Goal: Find specific page/section: Find specific page/section

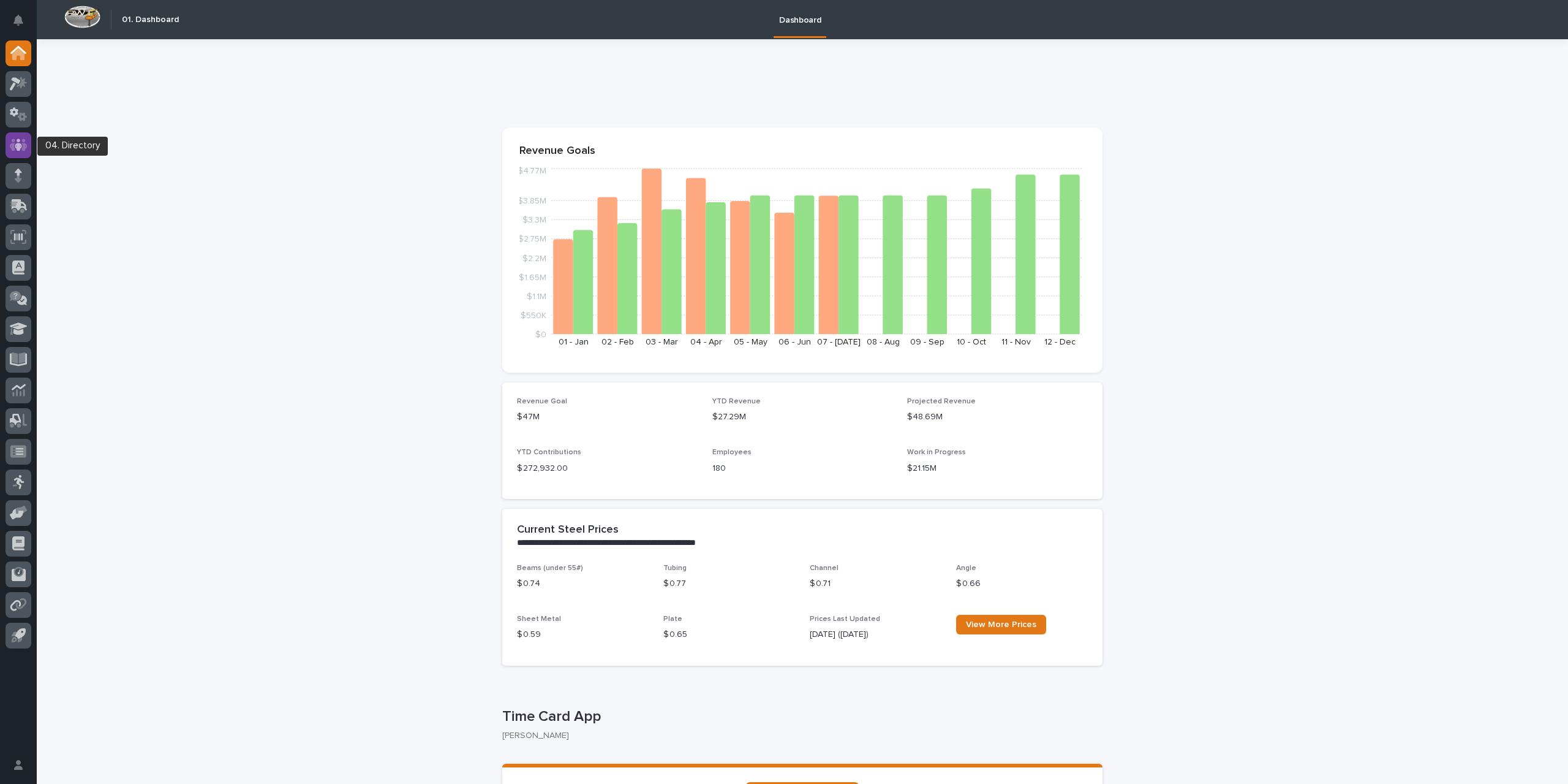
click at [19, 149] on icon at bounding box center [19, 145] width 7 height 12
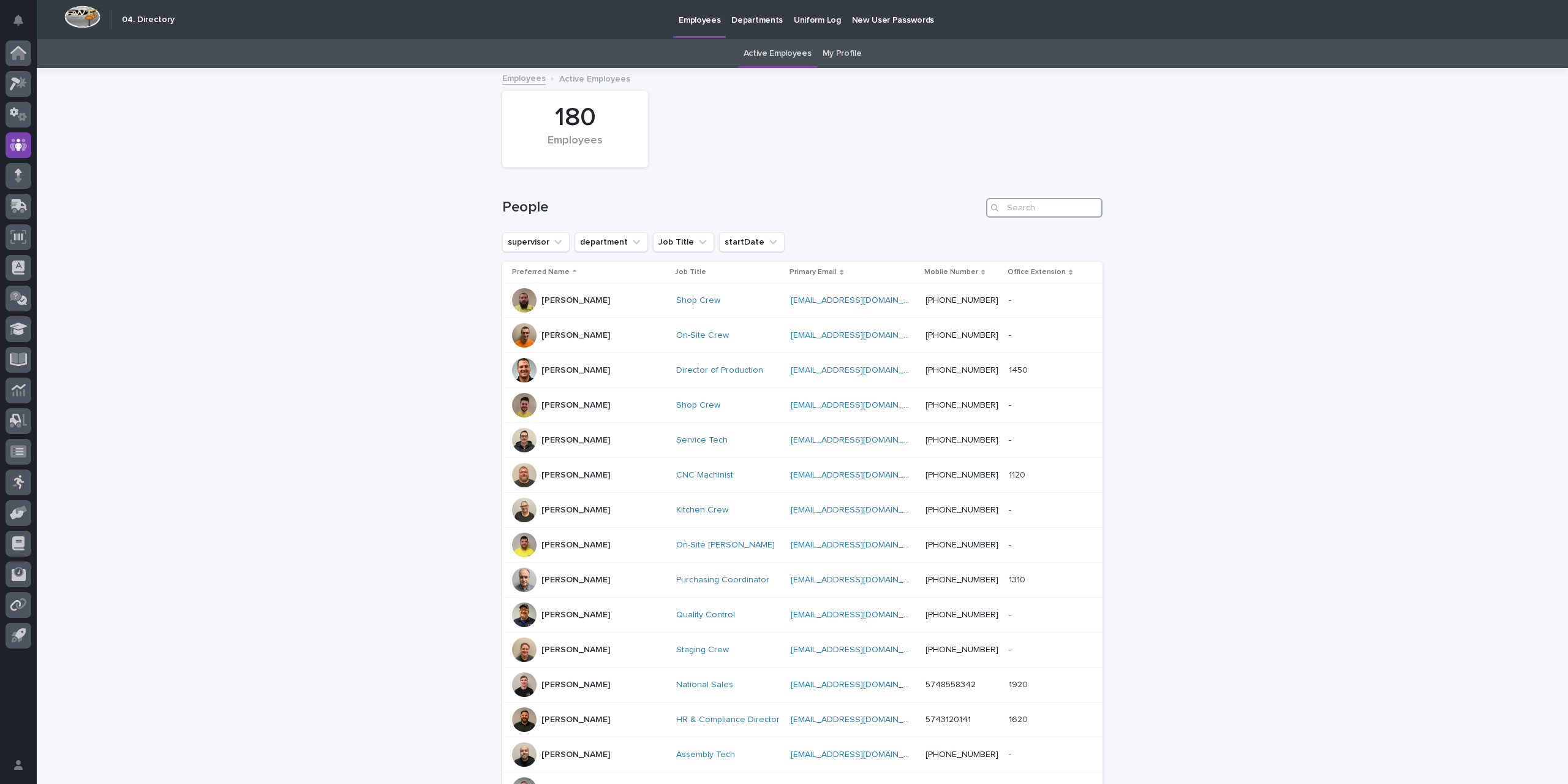
click at [1030, 207] on input "Search" at bounding box center [1044, 208] width 116 height 19
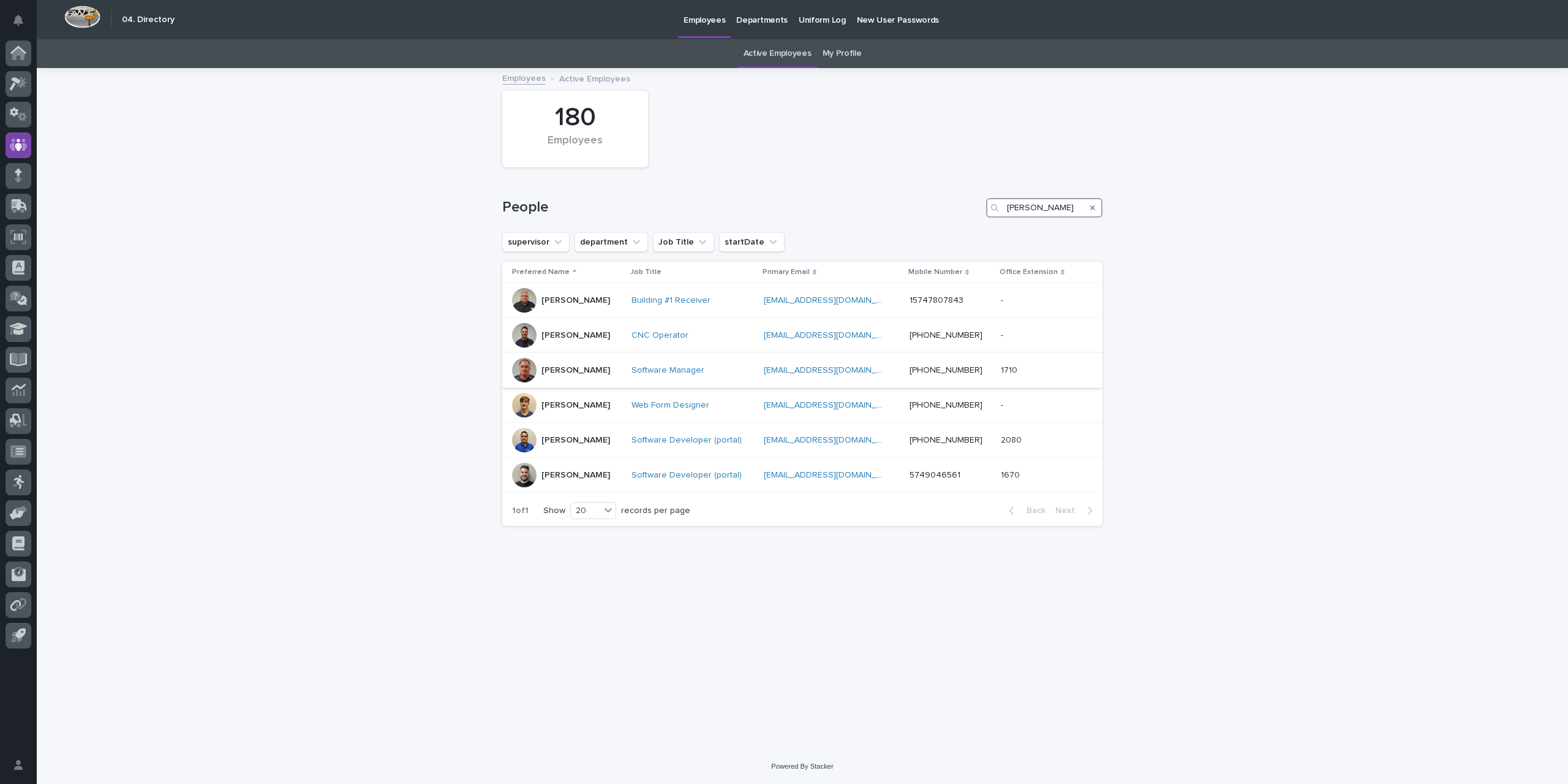
type input "[PERSON_NAME]"
click at [614, 367] on div "[PERSON_NAME]" at bounding box center [566, 370] width 109 height 25
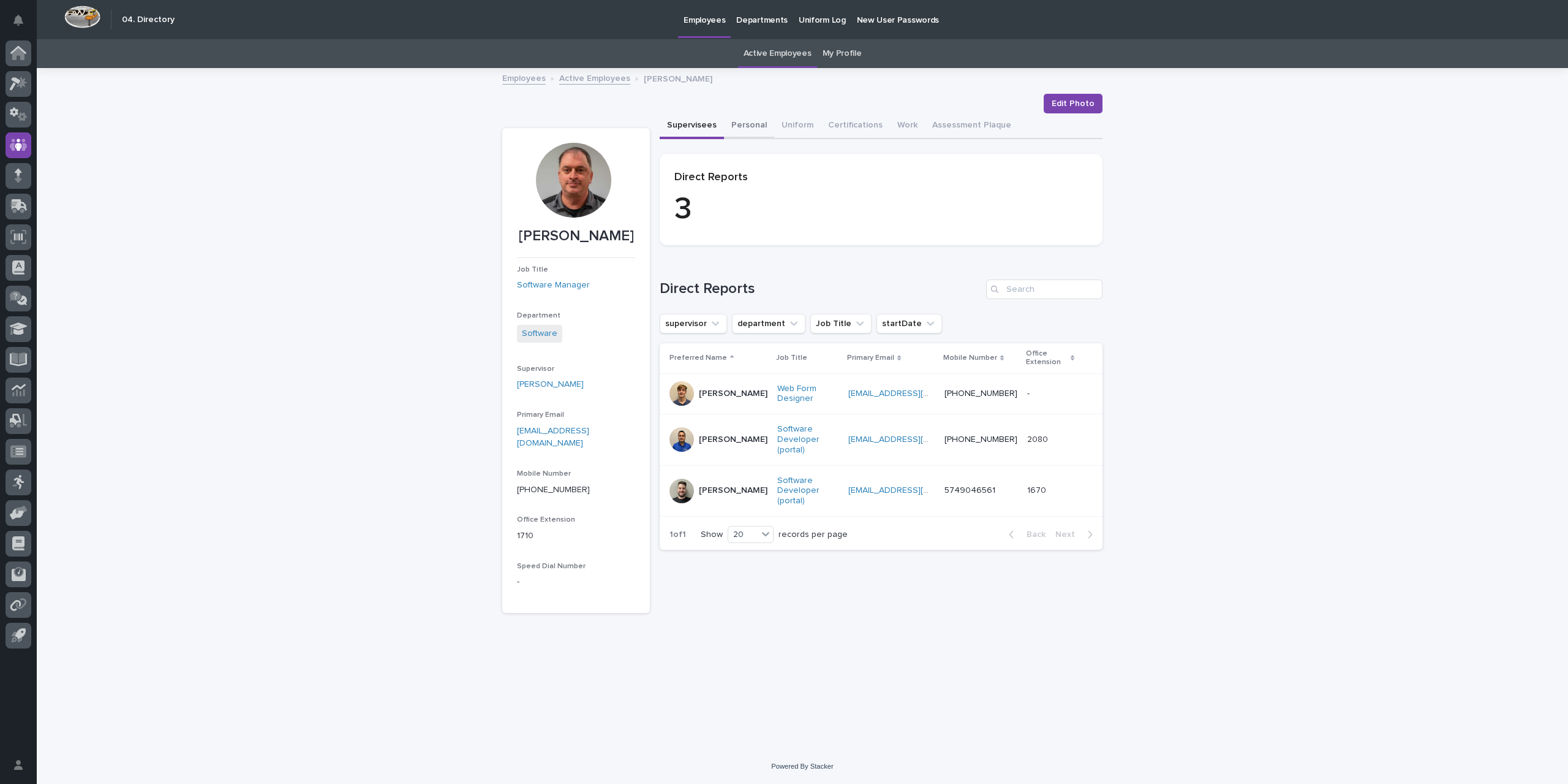
click at [747, 122] on button "Personal" at bounding box center [749, 126] width 50 height 26
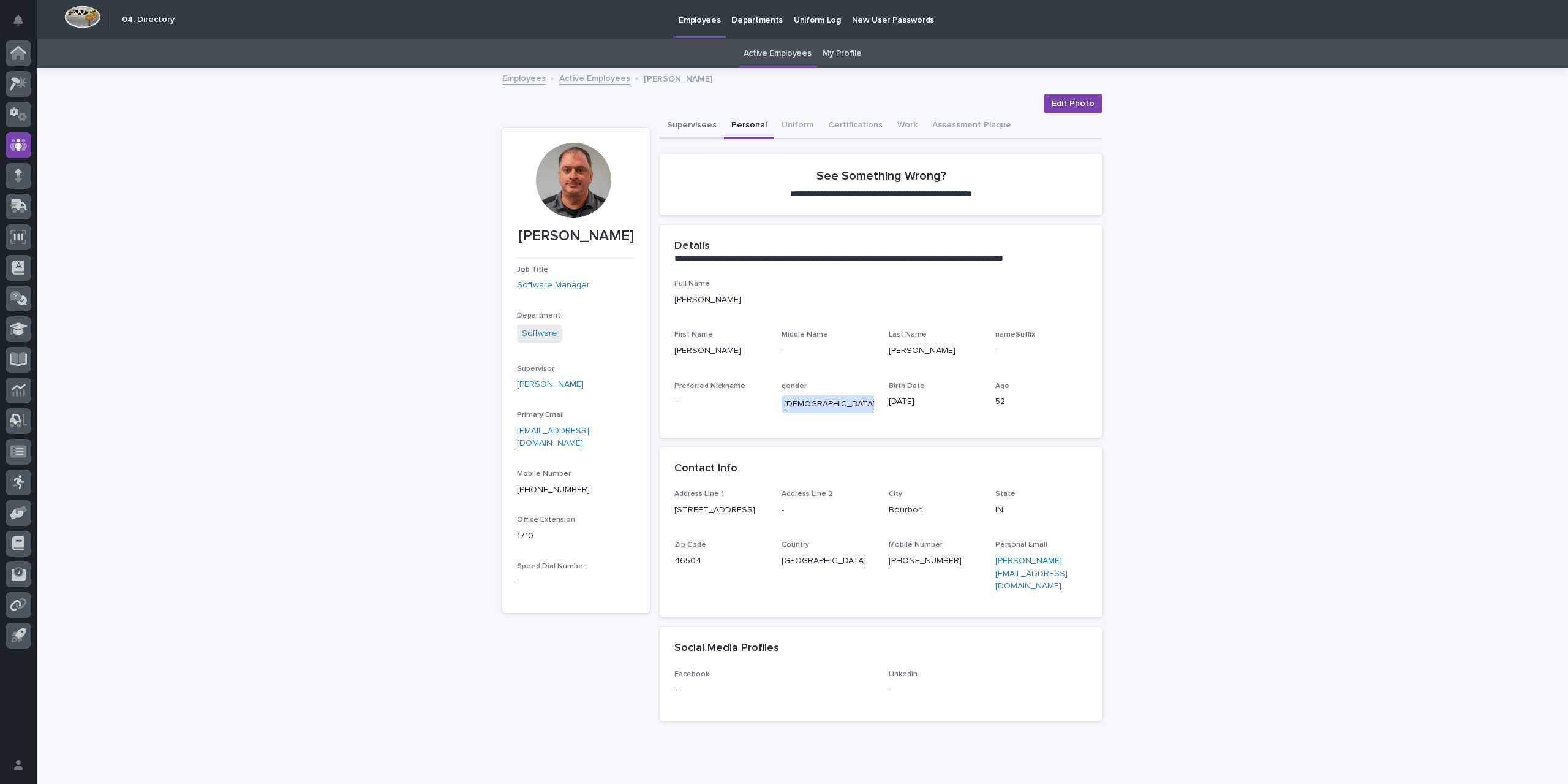
click at [691, 128] on button "Supervisees" at bounding box center [692, 126] width 64 height 26
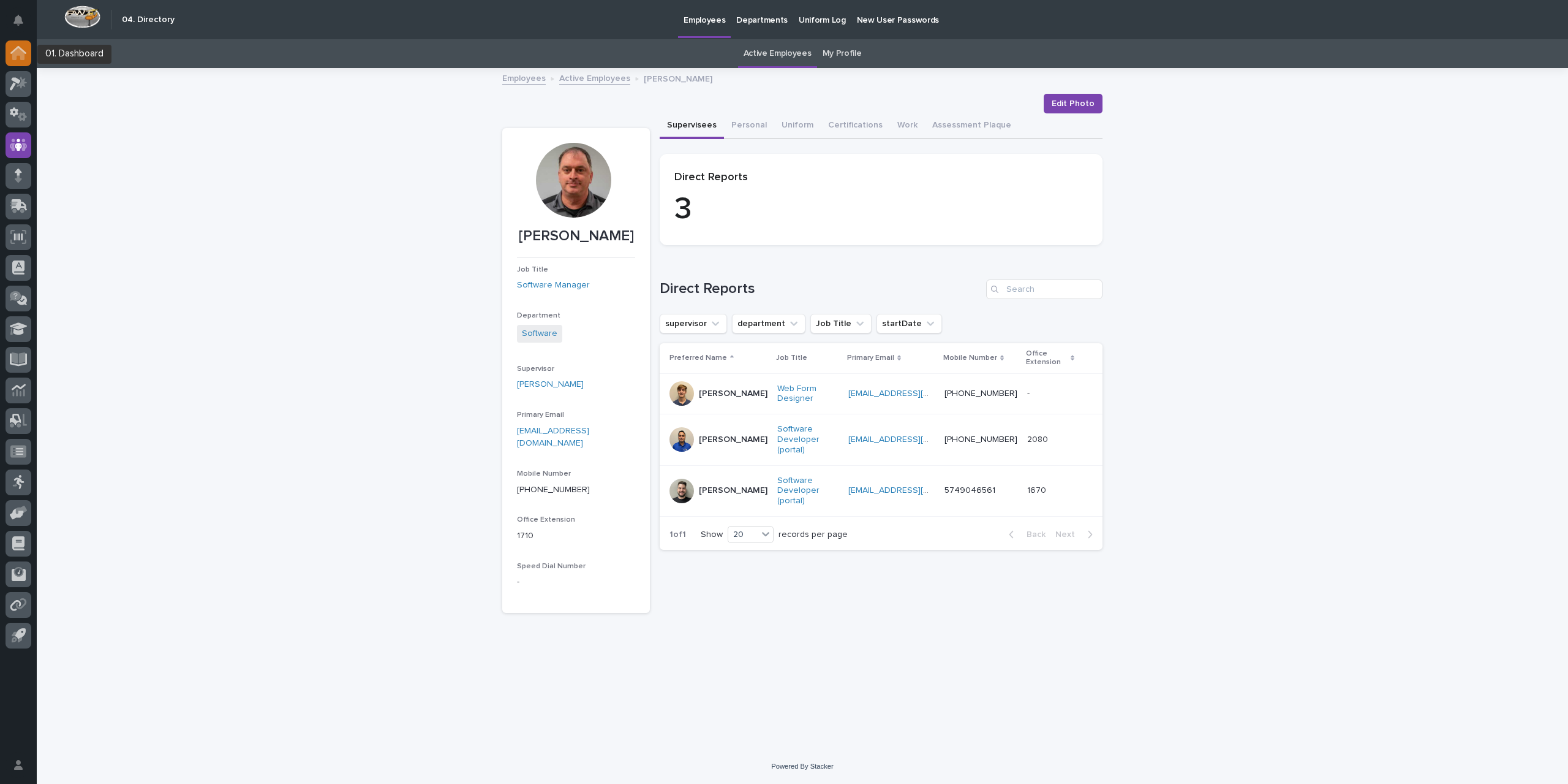
click at [19, 60] on div at bounding box center [18, 53] width 26 height 26
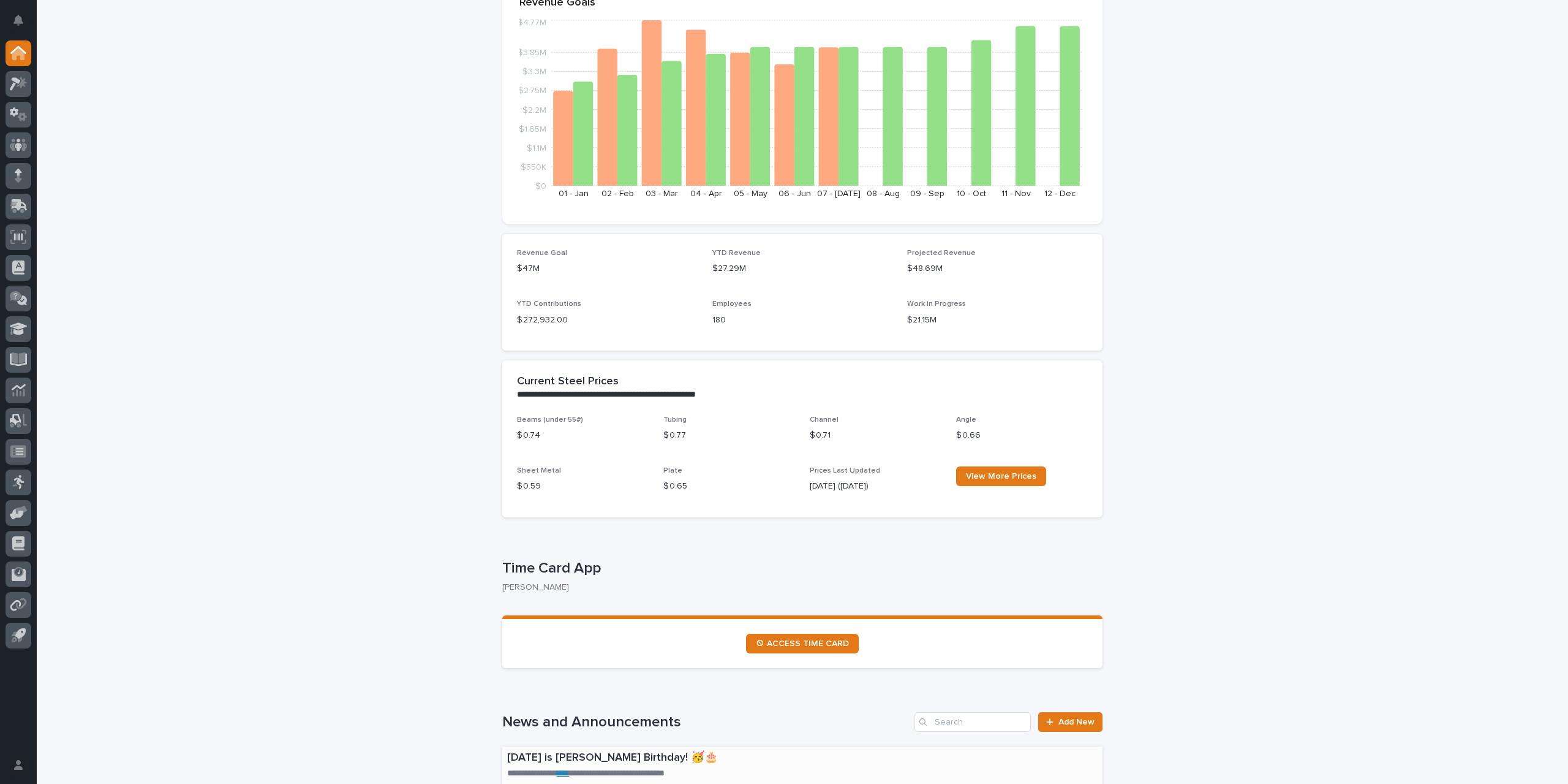
scroll to position [306, 0]
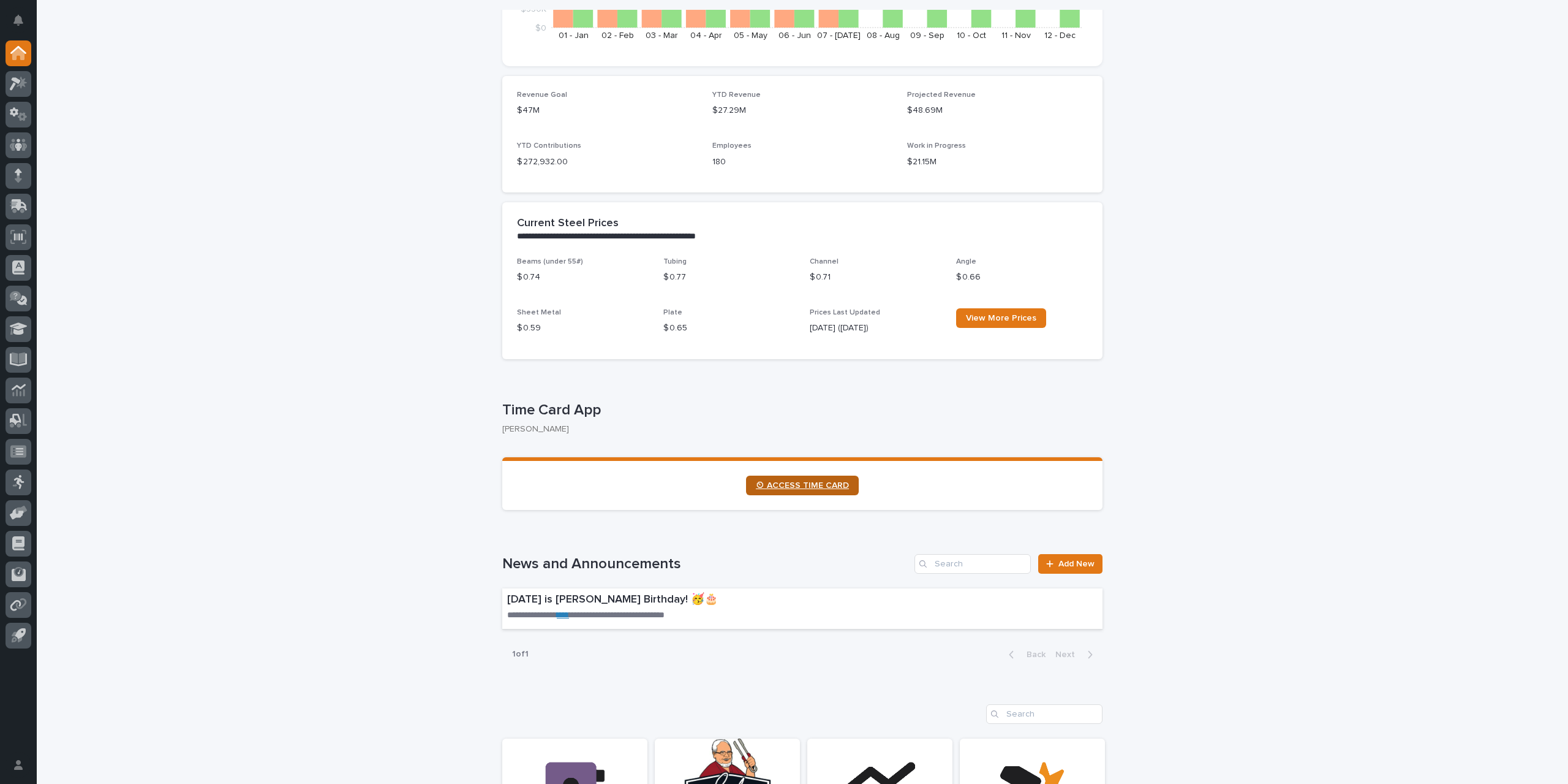
click at [805, 490] on link "⏲ ACCESS TIME CARD" at bounding box center [802, 485] width 112 height 19
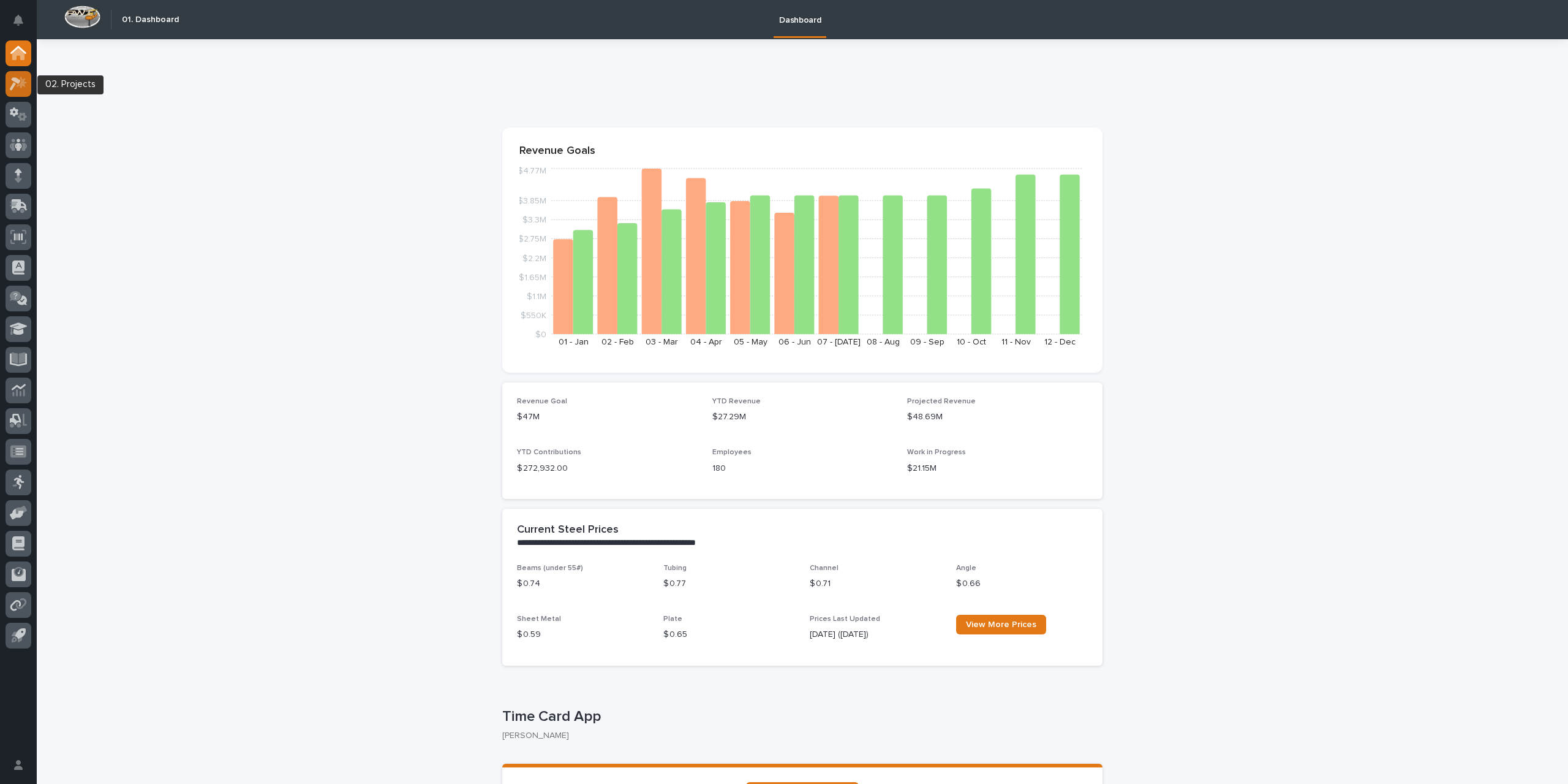
click at [19, 83] on icon at bounding box center [19, 83] width 18 height 14
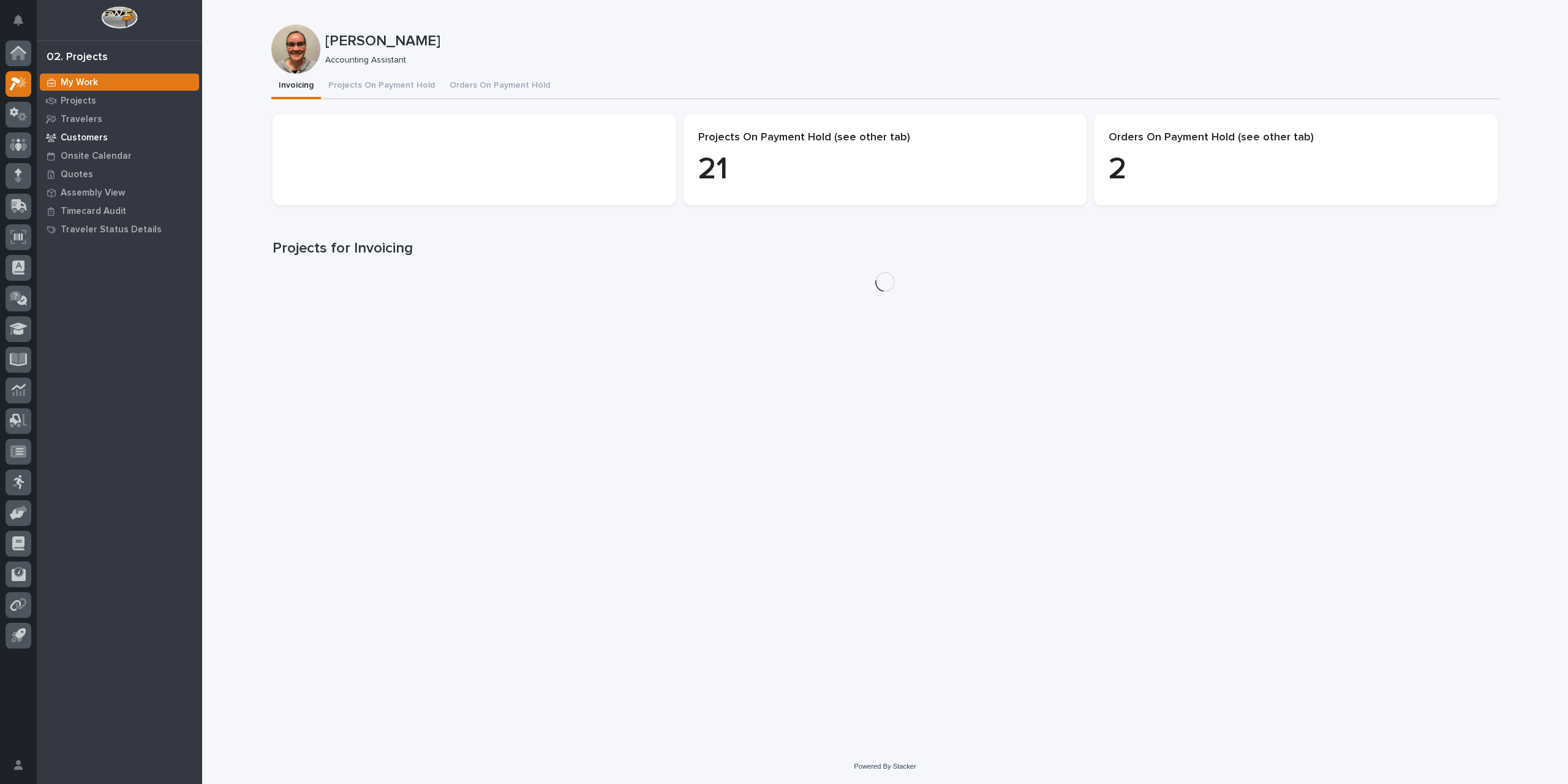
click at [90, 139] on p "Customers" at bounding box center [83, 138] width 47 height 11
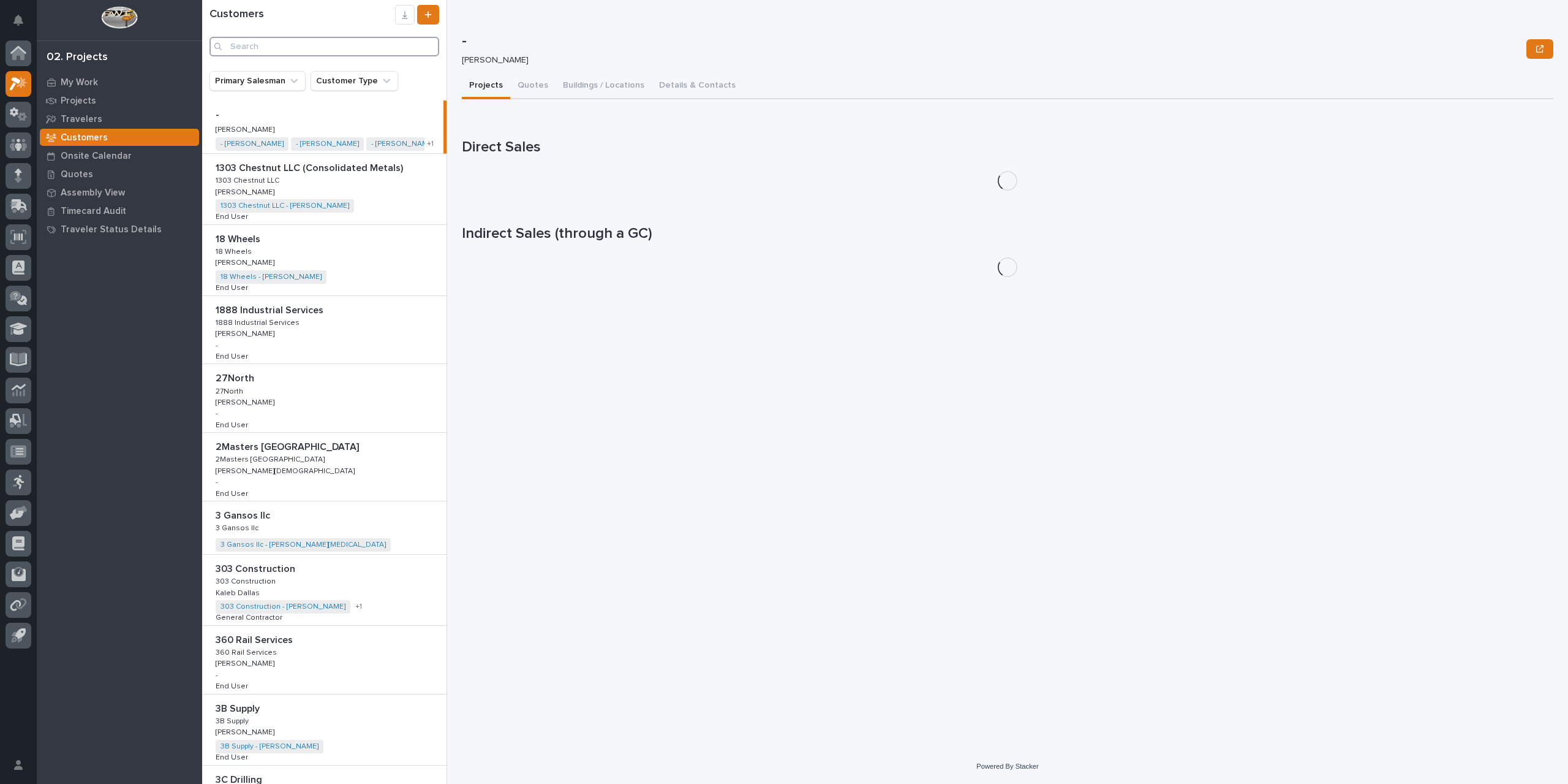
click at [291, 53] on input "Search" at bounding box center [324, 46] width 229 height 19
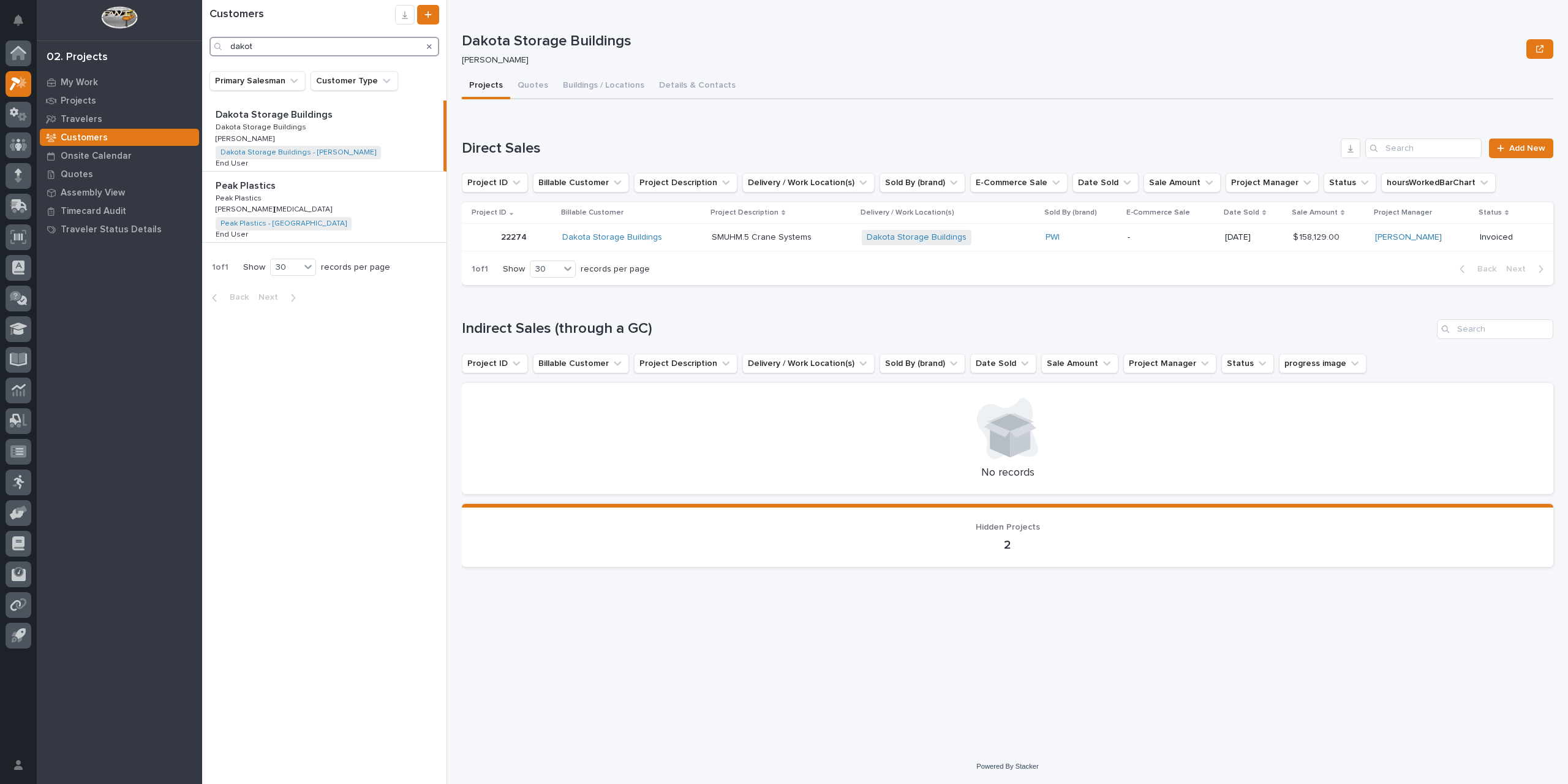
type input "dakot"
click at [274, 112] on p "Dakota Storage Buildings" at bounding box center [275, 113] width 119 height 14
click at [681, 84] on button "Details & Contacts" at bounding box center [697, 86] width 92 height 26
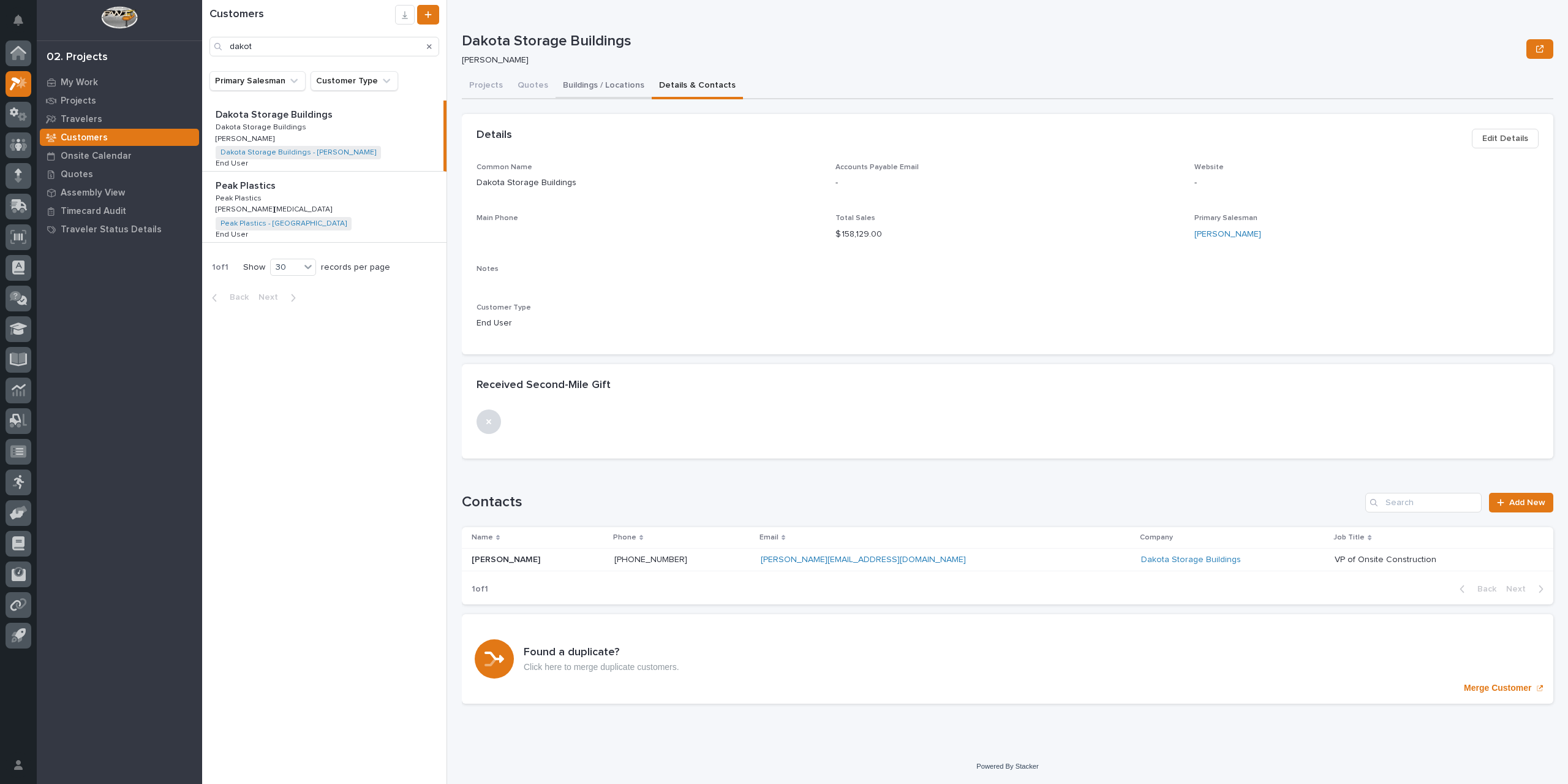
click at [556, 81] on button "Buildings / Locations" at bounding box center [603, 86] width 96 height 26
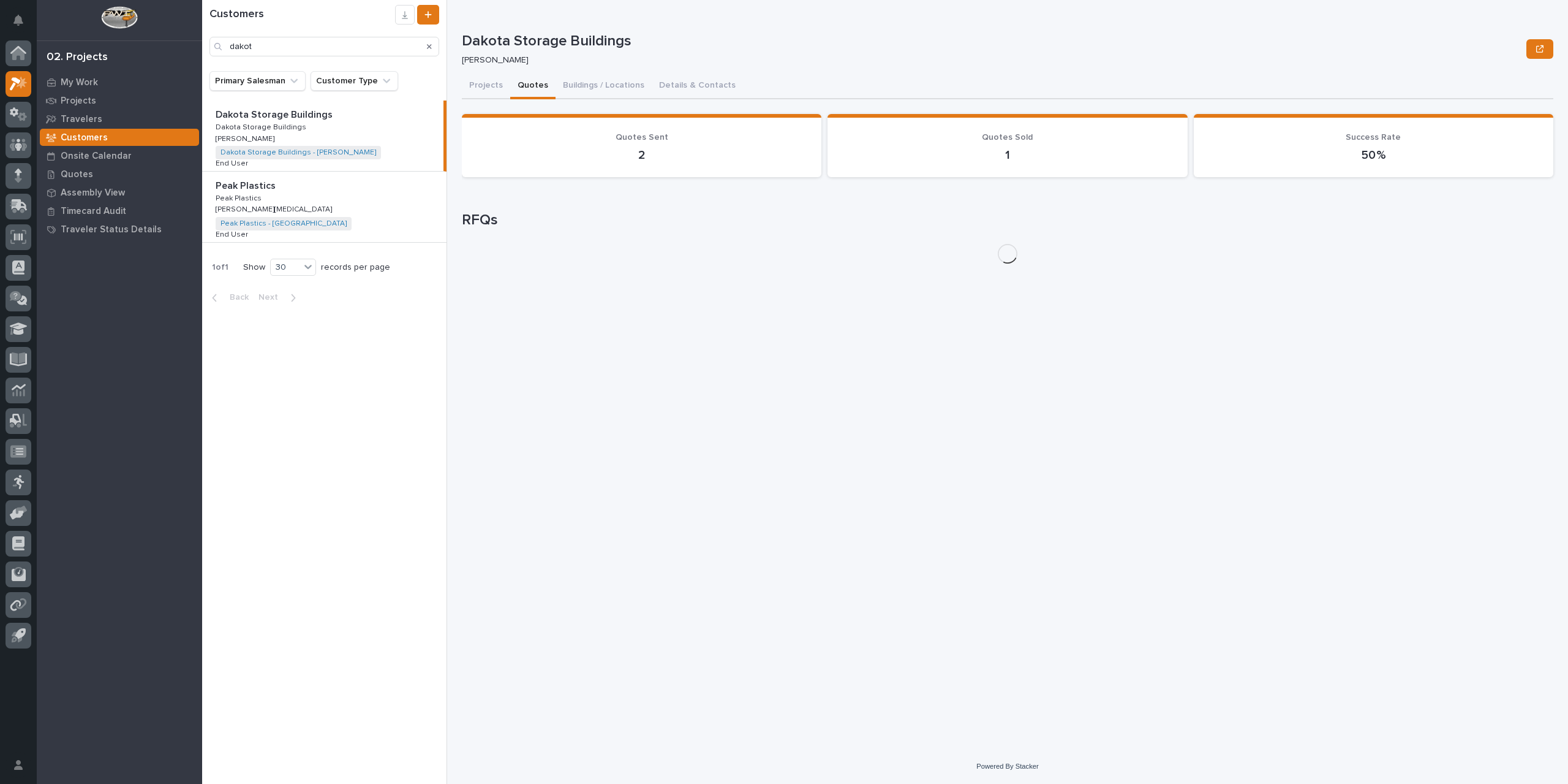
click at [536, 83] on button "Quotes" at bounding box center [533, 86] width 45 height 26
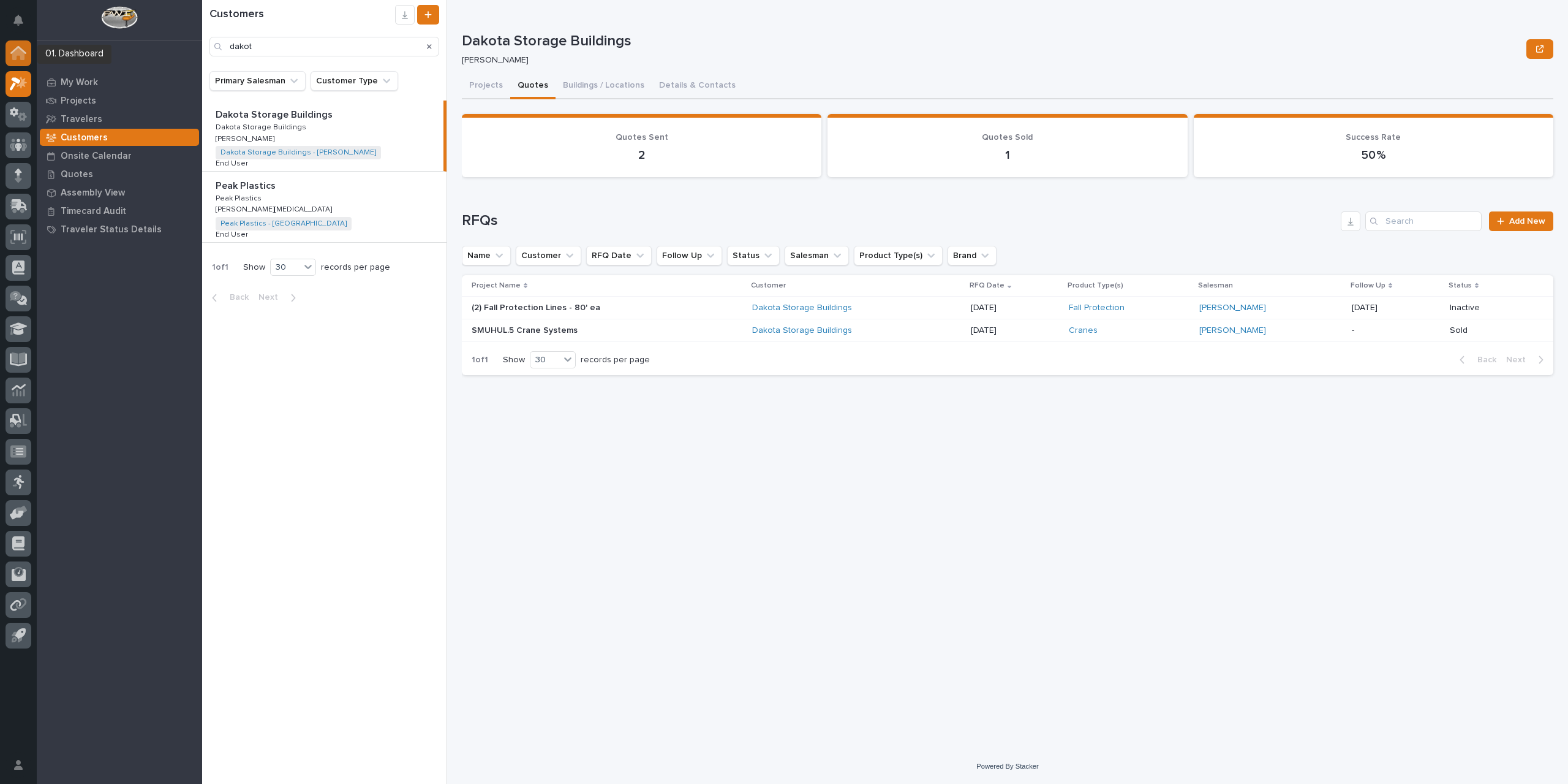
click at [22, 57] on icon at bounding box center [18, 54] width 12 height 12
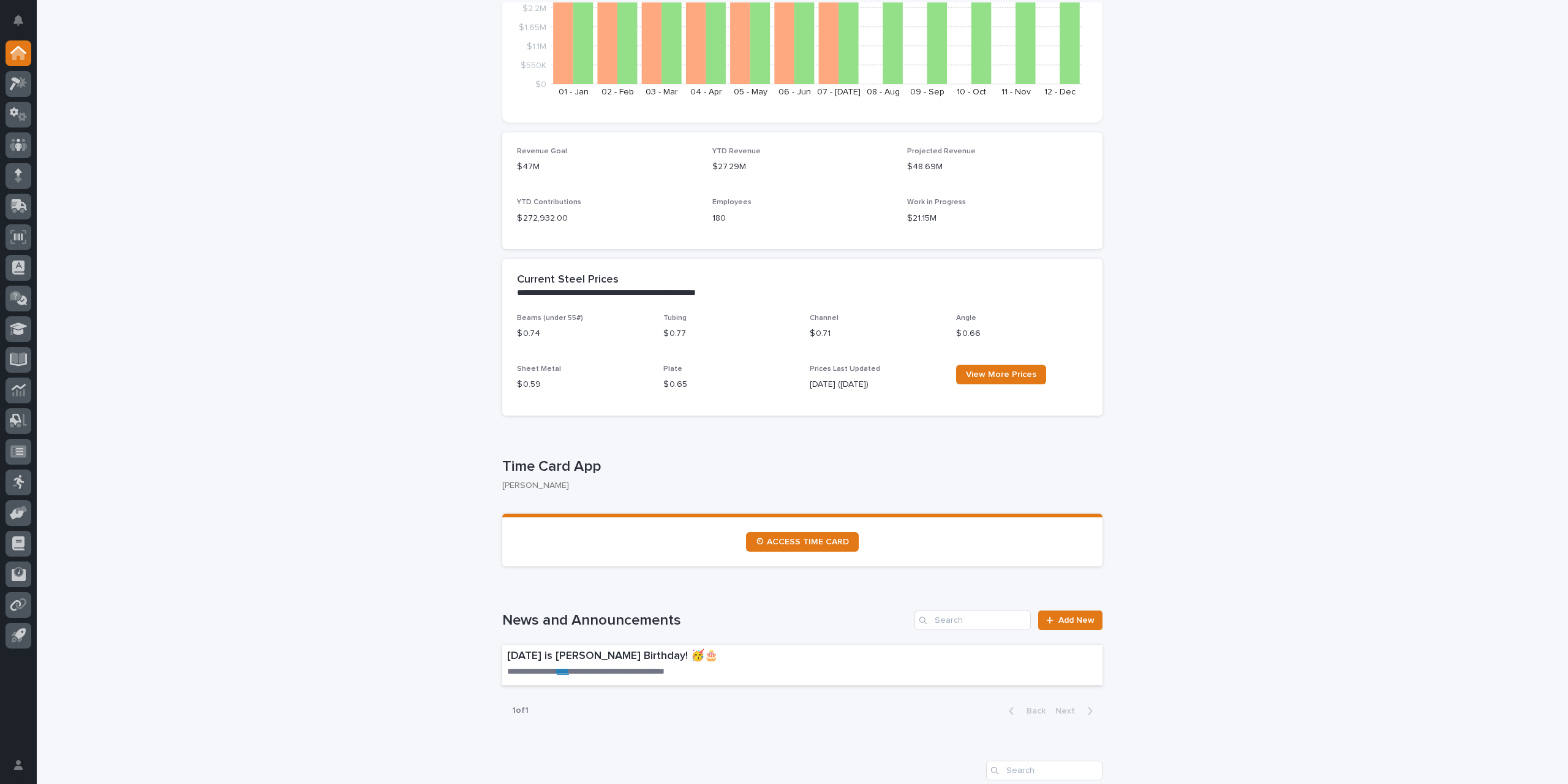
scroll to position [367, 0]
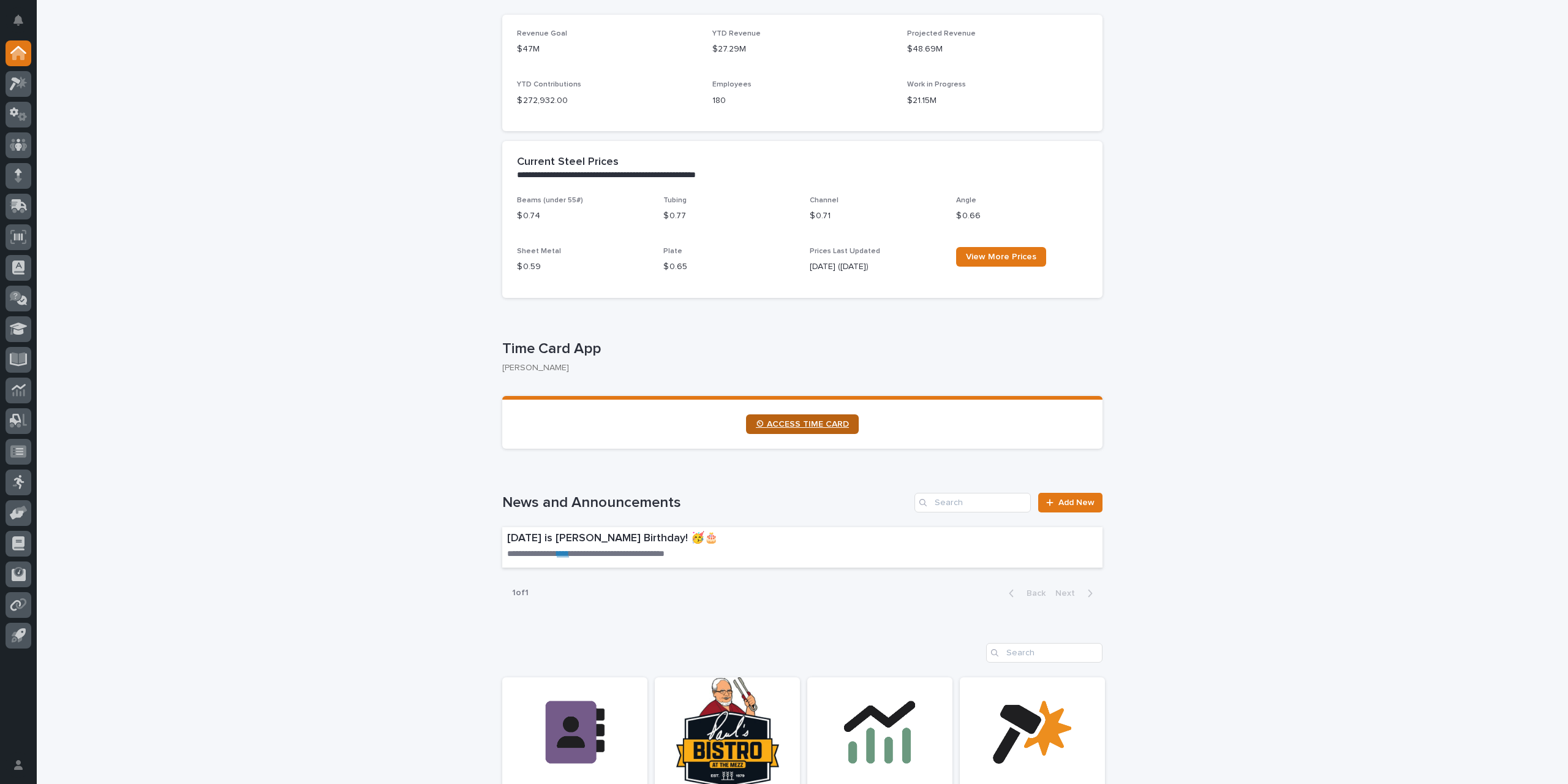
click at [820, 425] on span "⏲ ACCESS TIME CARD" at bounding box center [802, 424] width 93 height 9
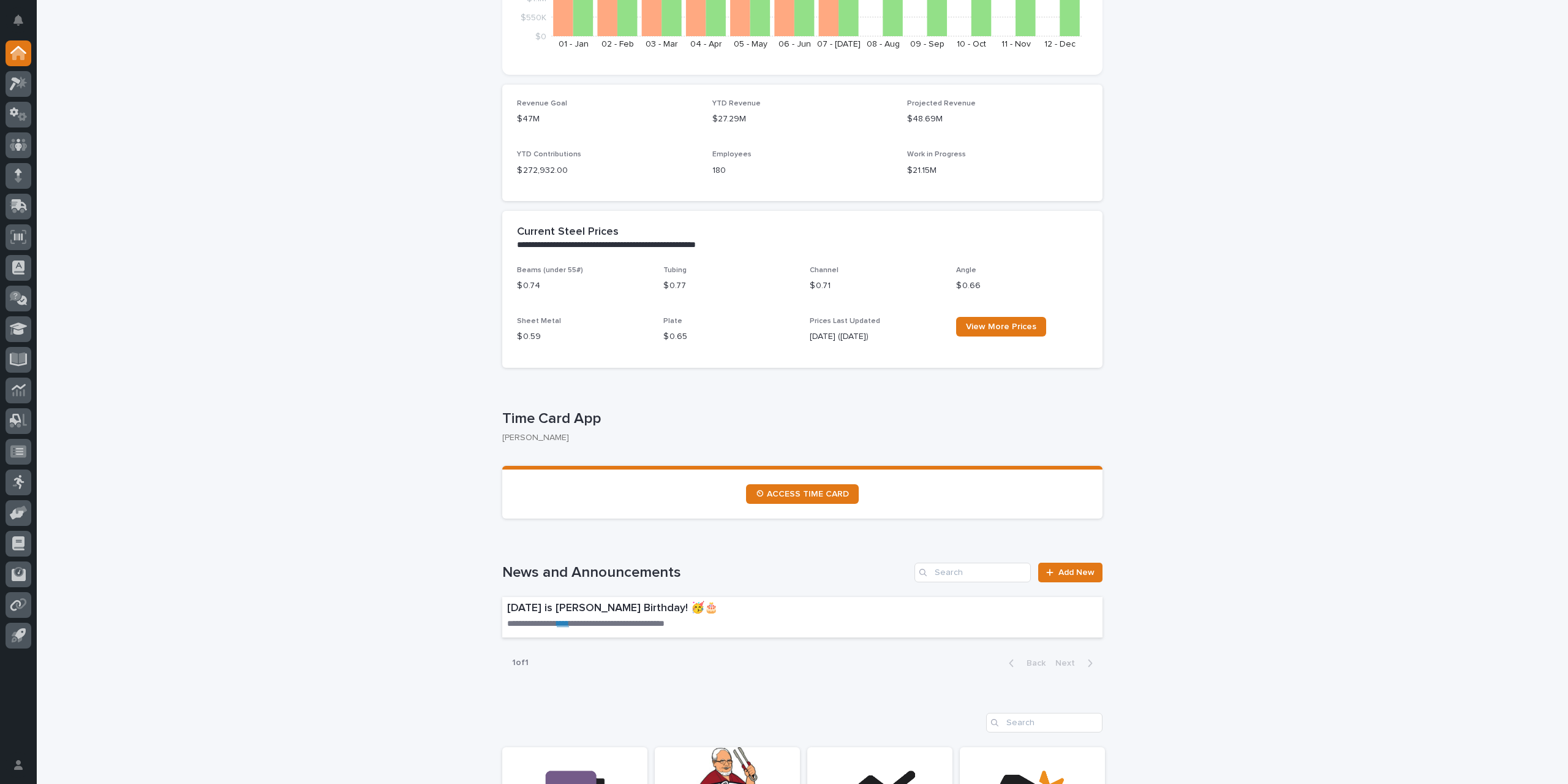
scroll to position [306, 0]
